Goal: Task Accomplishment & Management: Manage account settings

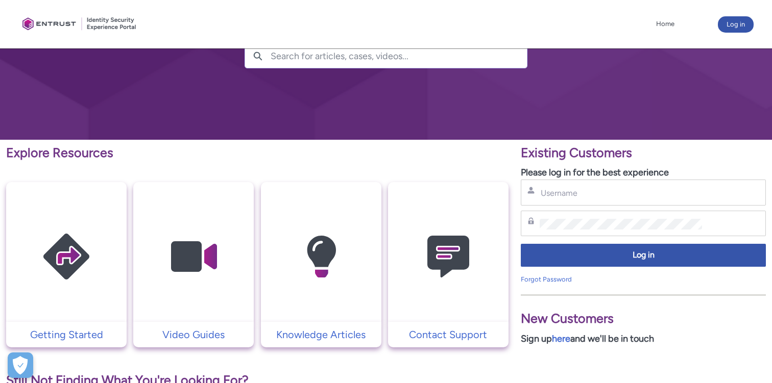
scroll to position [93, 0]
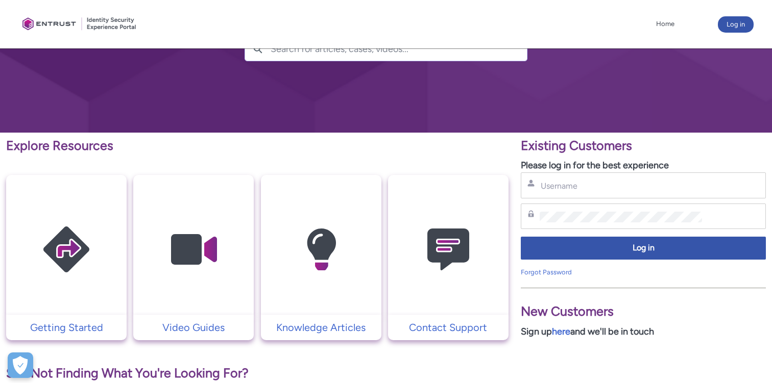
click at [575, 195] on div "Username" at bounding box center [643, 186] width 245 height 26
click at [573, 187] on input "Username" at bounding box center [620, 186] width 162 height 11
click at [566, 187] on input "Username" at bounding box center [620, 186] width 162 height 11
type input "mkhritantsev@two.inc"
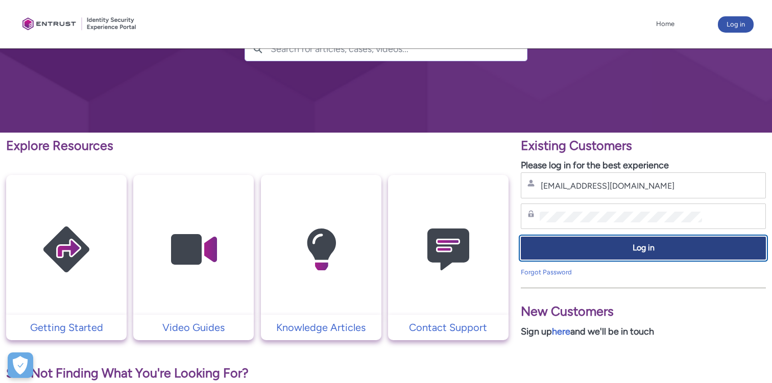
click at [578, 252] on span "Log in" at bounding box center [643, 248] width 232 height 12
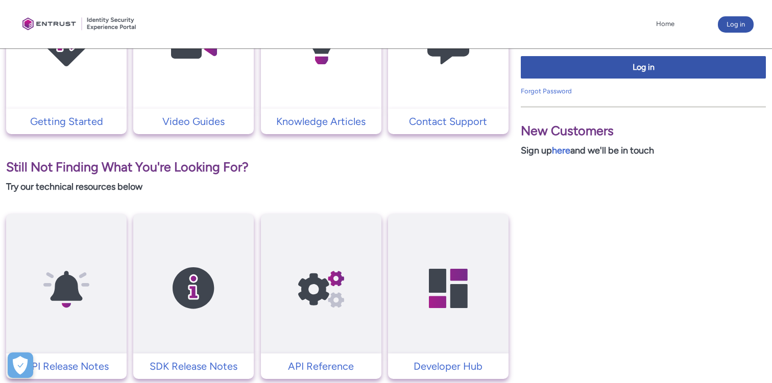
scroll to position [317, 0]
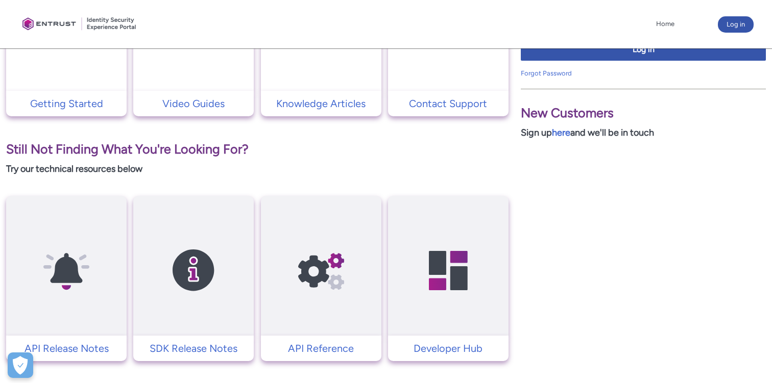
click at [439, 94] on td "Contact Support" at bounding box center [448, 104] width 120 height 26
click at [431, 101] on p "Contact Support" at bounding box center [448, 103] width 110 height 15
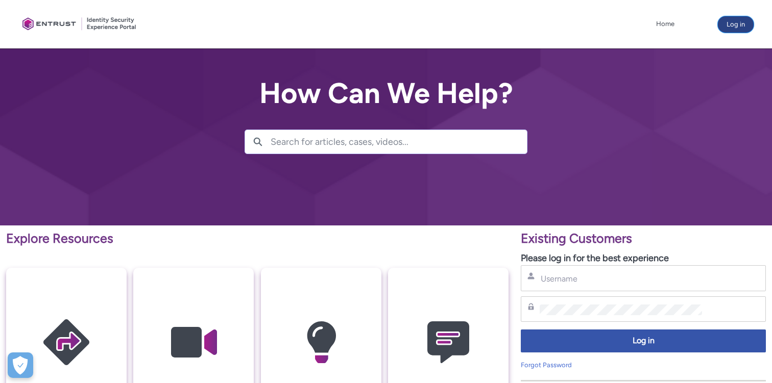
click at [731, 28] on button "Log in" at bounding box center [736, 24] width 36 height 16
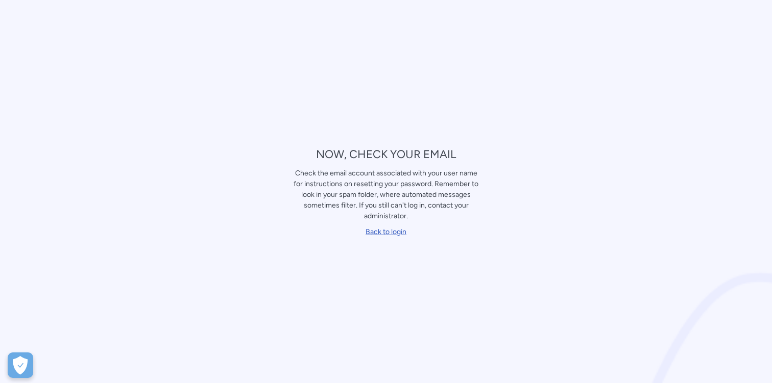
click at [379, 228] on link "Back to login" at bounding box center [385, 232] width 41 height 9
